Goal: Navigation & Orientation: Understand site structure

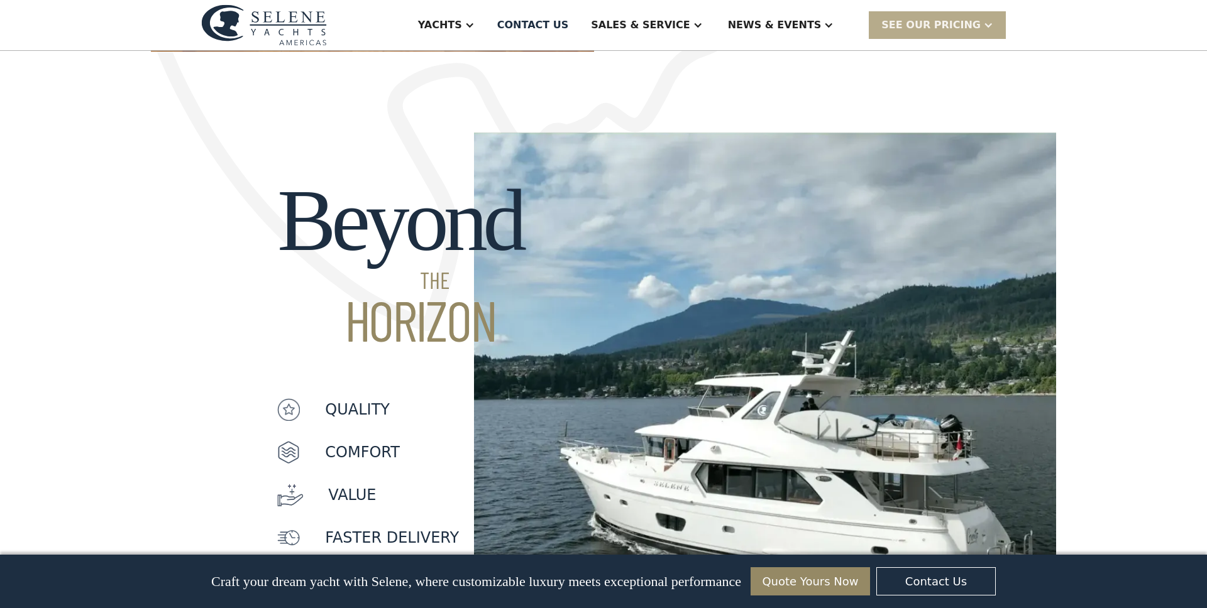
scroll to position [873, 0]
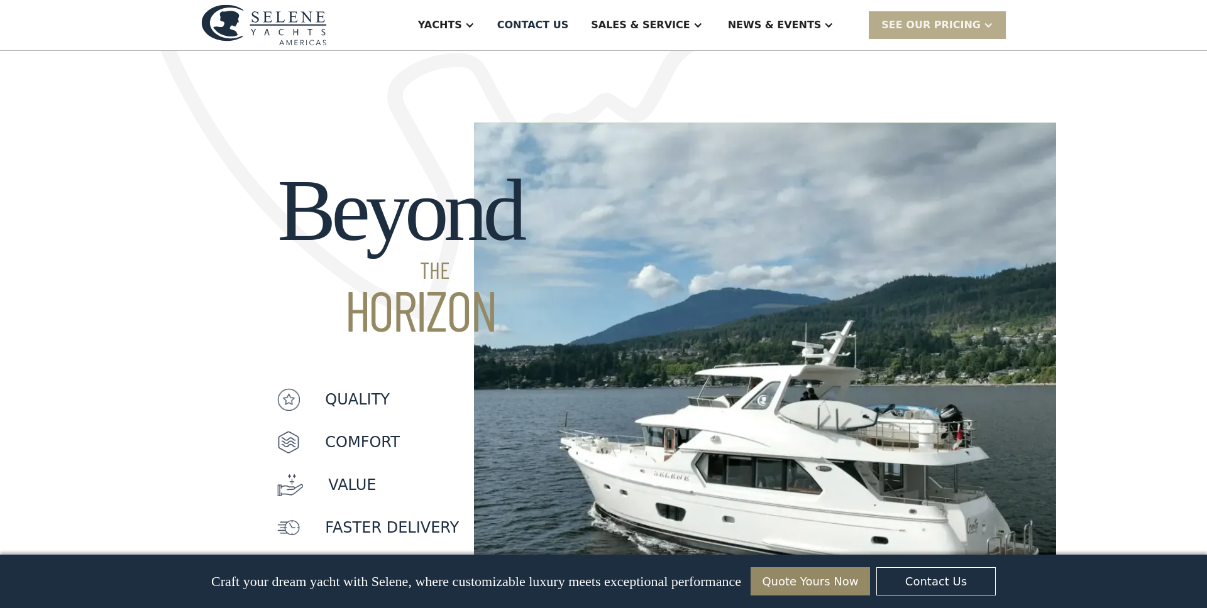
click at [37, 445] on div "Beyond THE HORIZON quality Comfort value faster delivery quality Comfort value …" at bounding box center [603, 320] width 1207 height 559
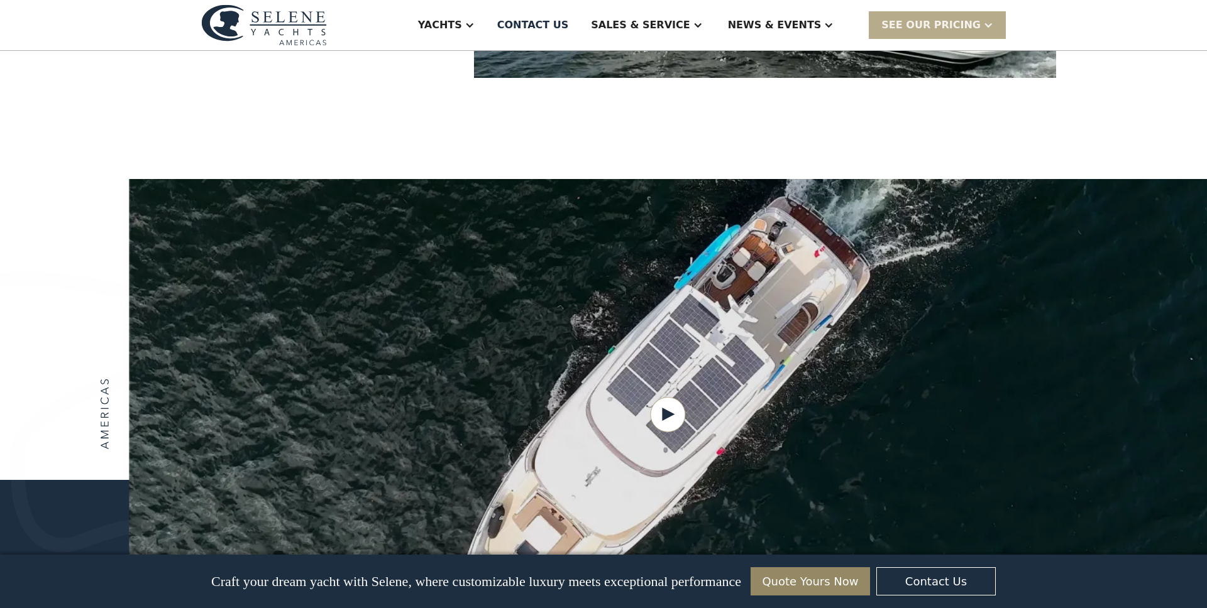
scroll to position [1307, 0]
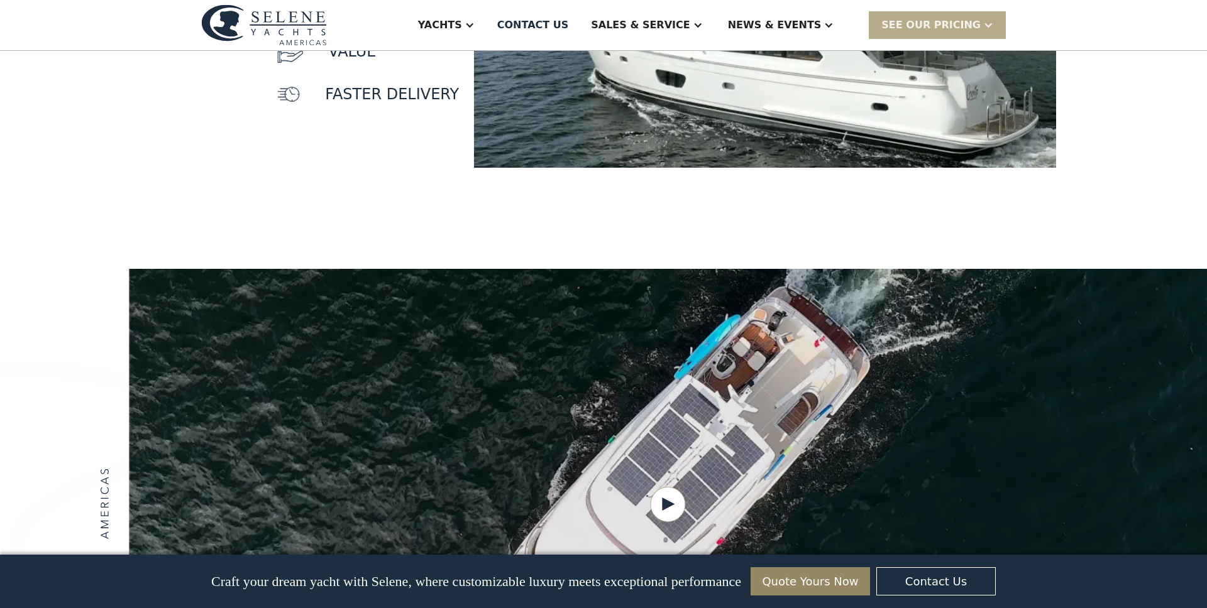
click at [58, 419] on div at bounding box center [603, 504] width 1207 height 471
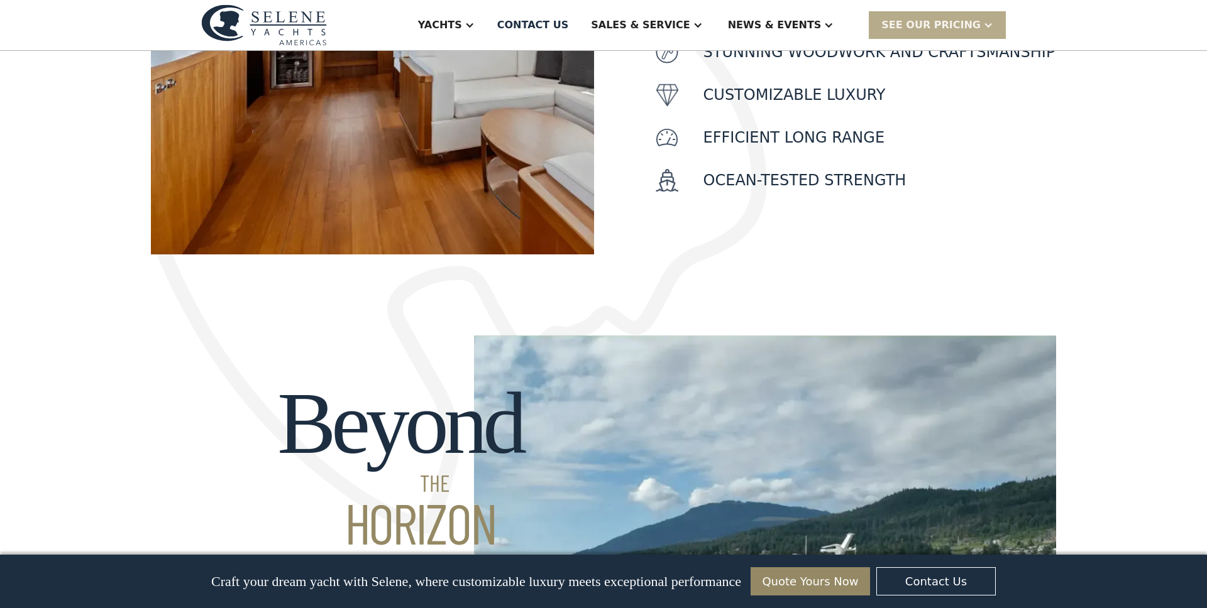
scroll to position [0, 0]
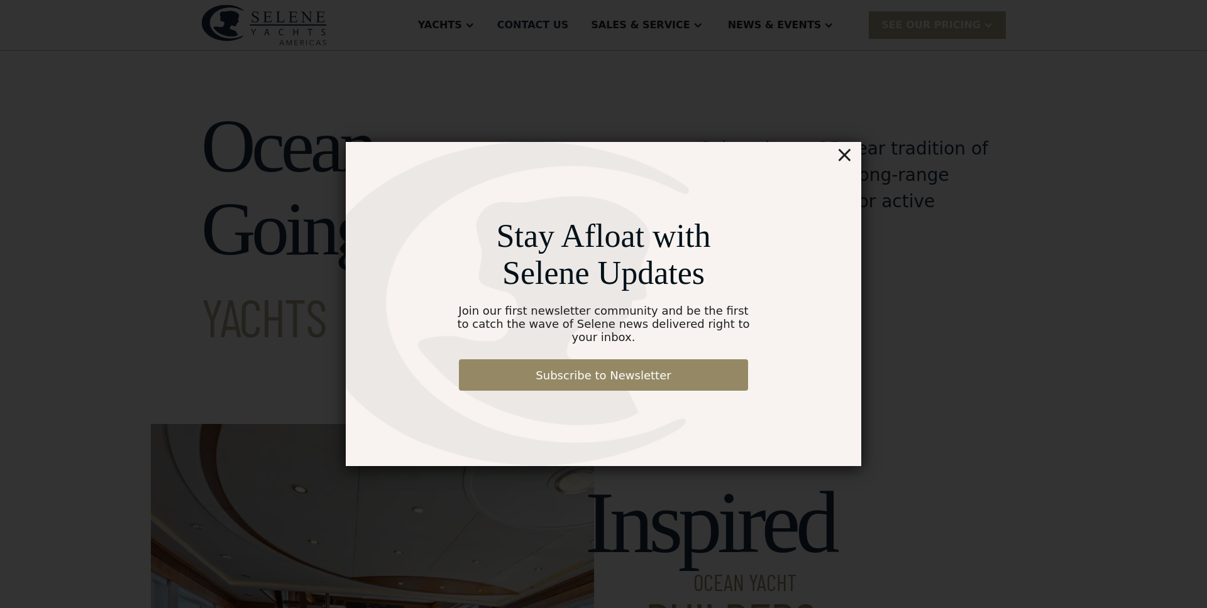
click at [843, 167] on div "×" at bounding box center [844, 154] width 18 height 25
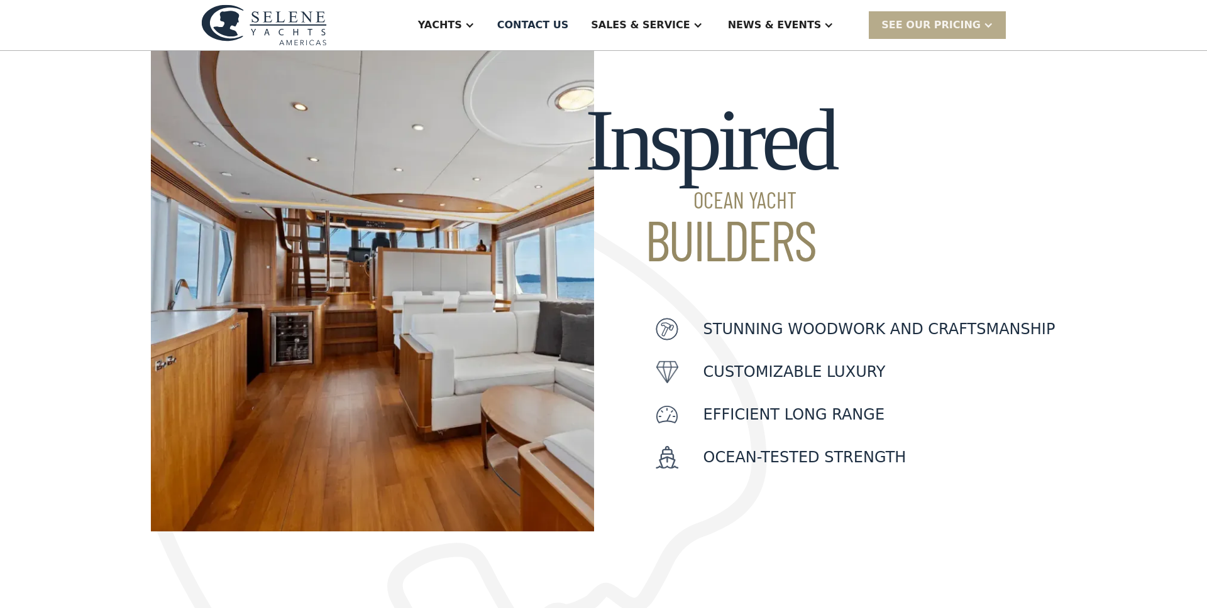
scroll to position [361, 0]
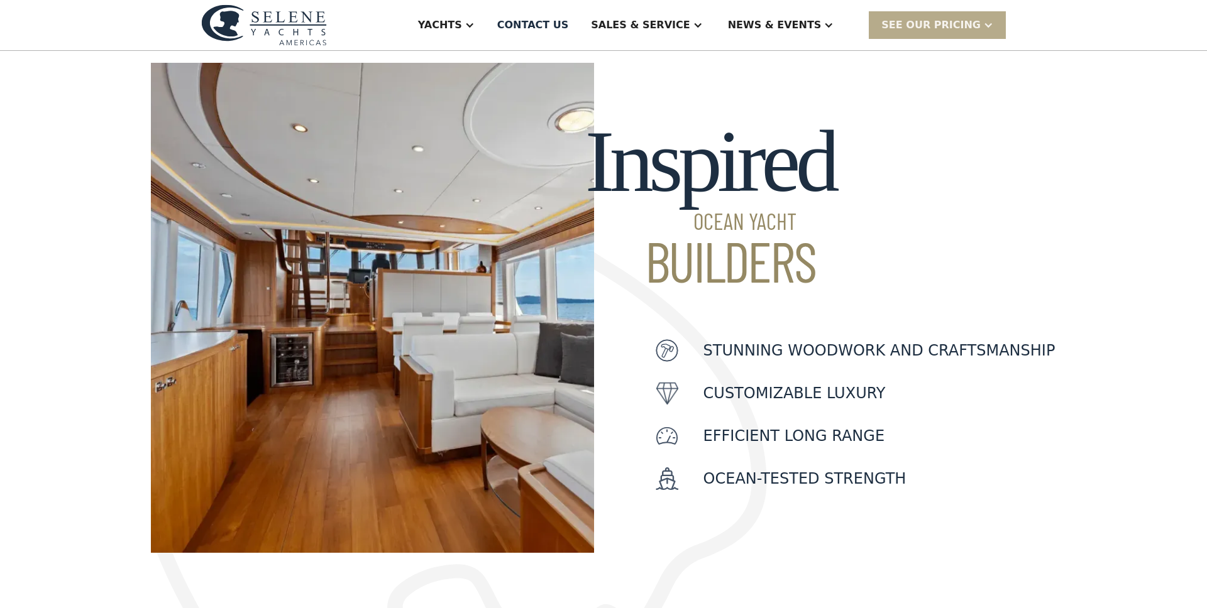
click at [945, 425] on div "Efficient Long Range" at bounding box center [856, 436] width 400 height 23
click at [138, 256] on div "Inspired Ocean Yacht Builders Stunning woodwork and craftsmanship customizable …" at bounding box center [603, 272] width 1207 height 560
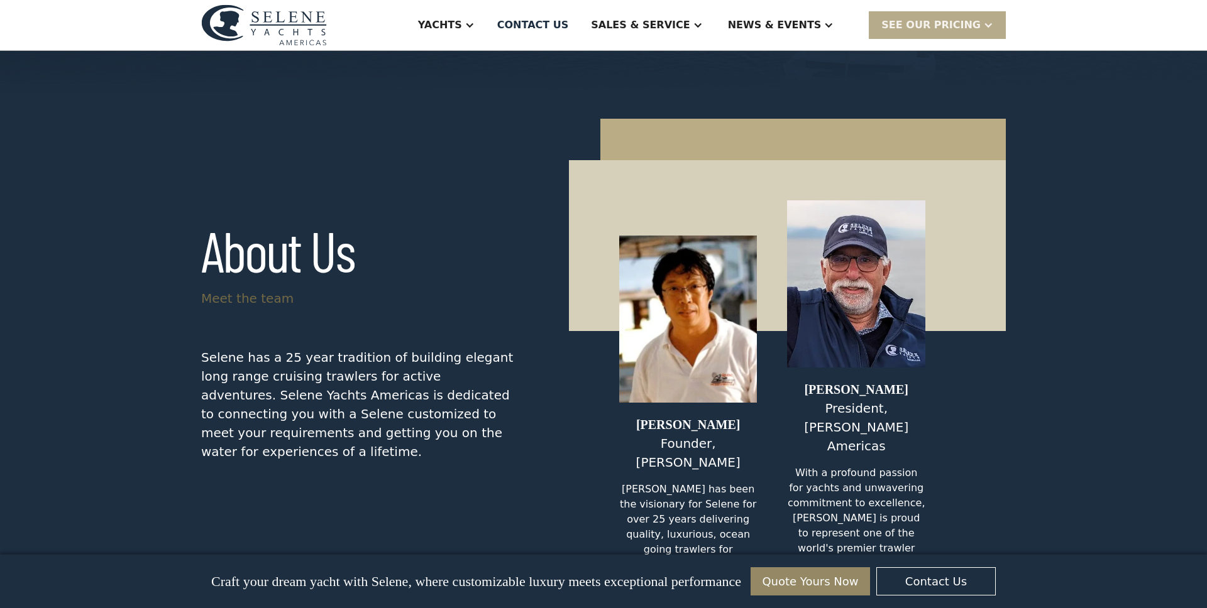
scroll to position [5081, 0]
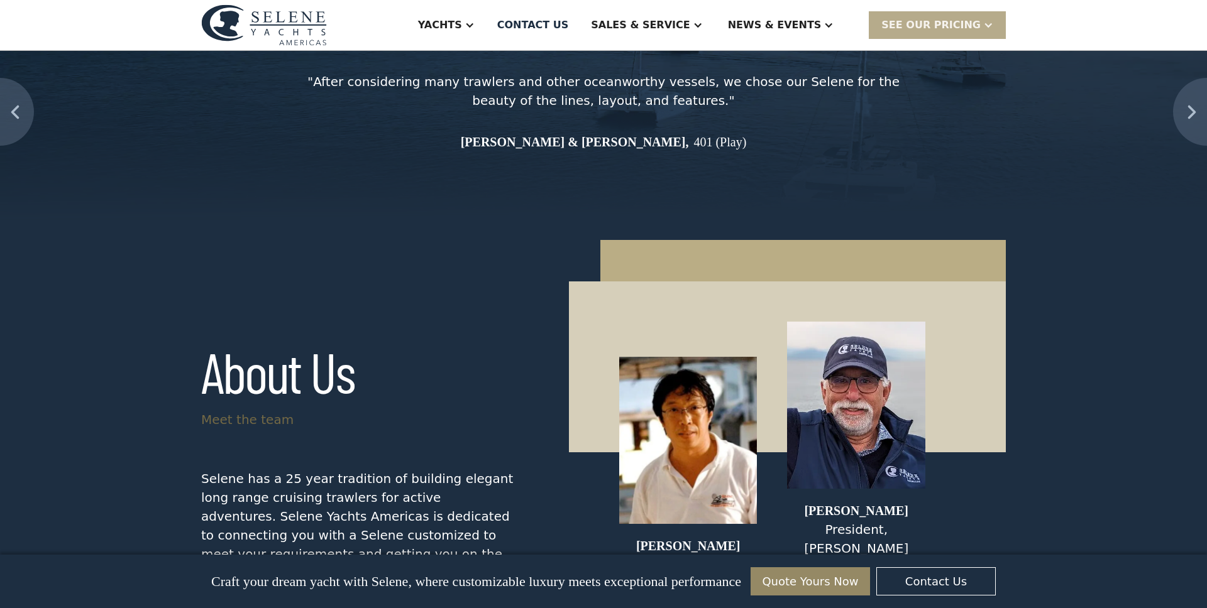
click at [826, 502] on div "[PERSON_NAME]" at bounding box center [856, 511] width 138 height 19
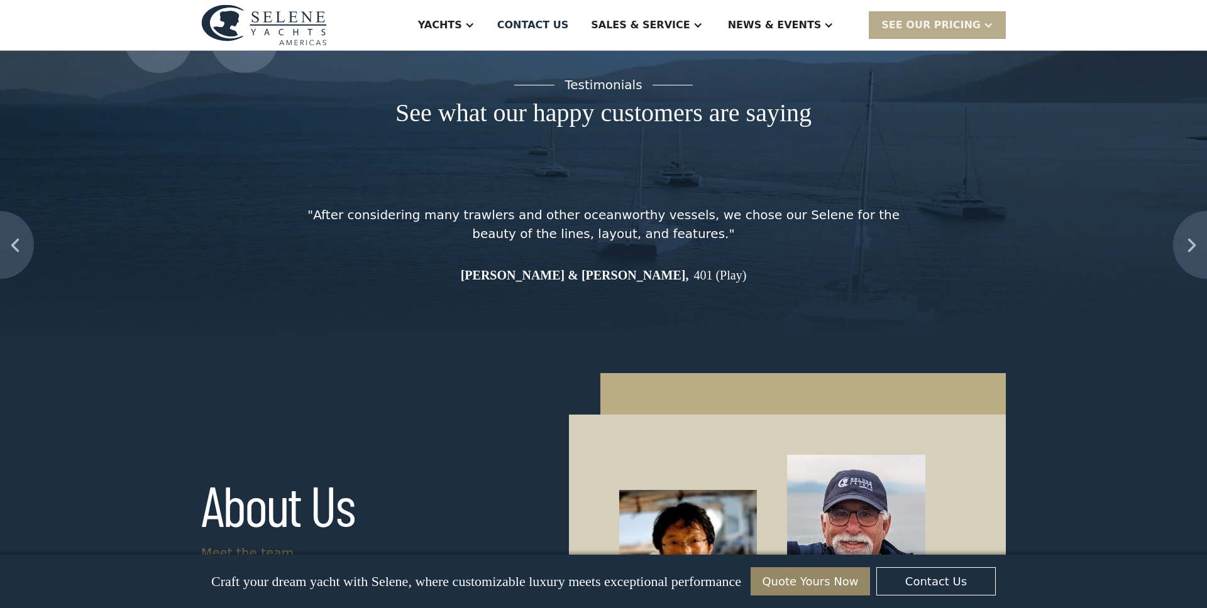
scroll to position [4945, 0]
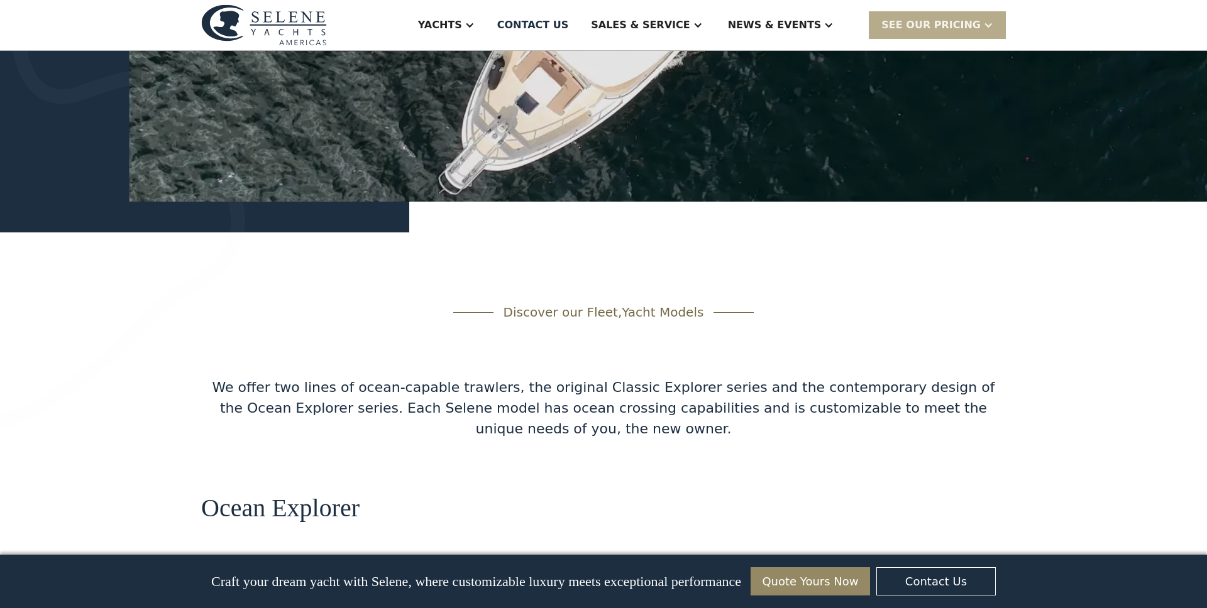
scroll to position [1713, 0]
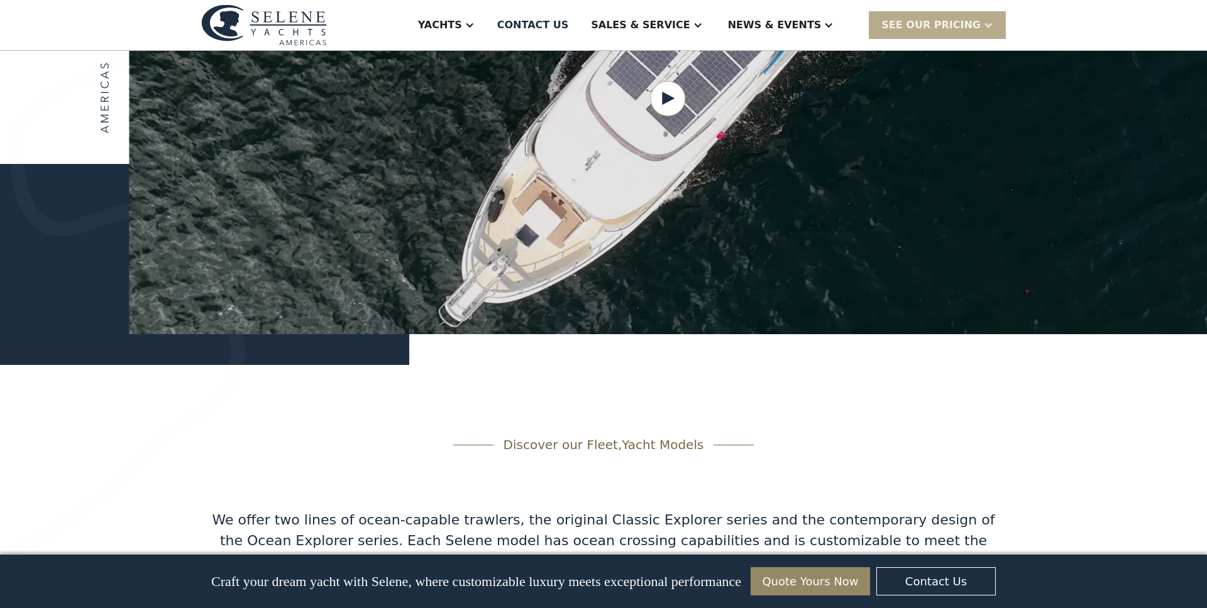
click at [115, 377] on img at bounding box center [122, 266] width 245 height 620
